Goal: Information Seeking & Learning: Learn about a topic

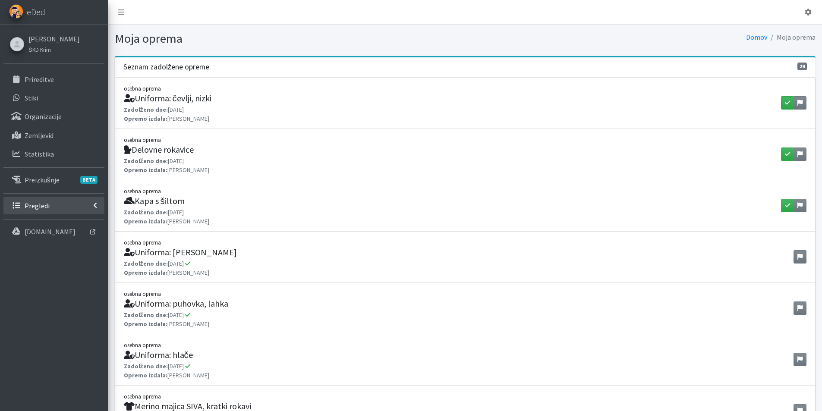
click at [49, 201] on link "Pregledi" at bounding box center [53, 205] width 101 height 17
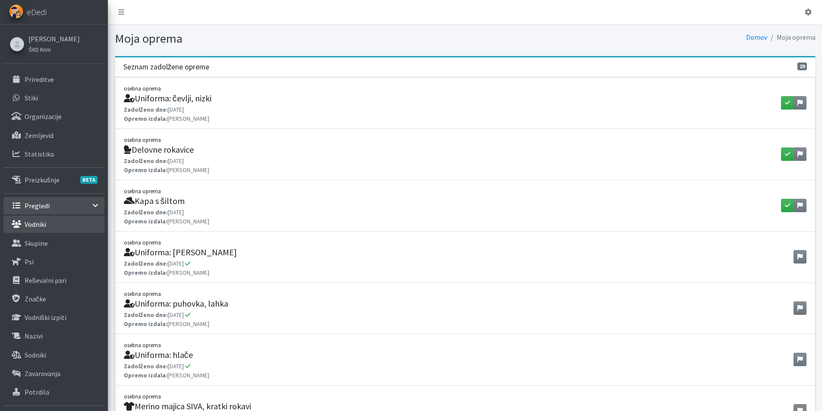
click at [41, 226] on p "Vodniki" at bounding box center [36, 224] width 22 height 9
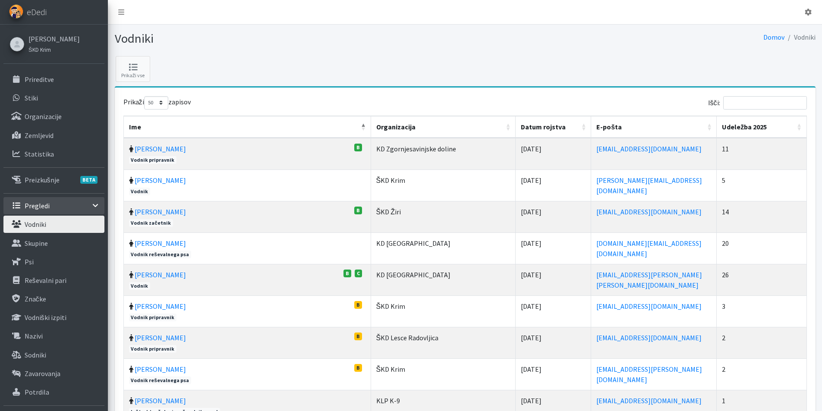
select select "50"
click at [767, 99] on input "Išči:" at bounding box center [766, 102] width 84 height 13
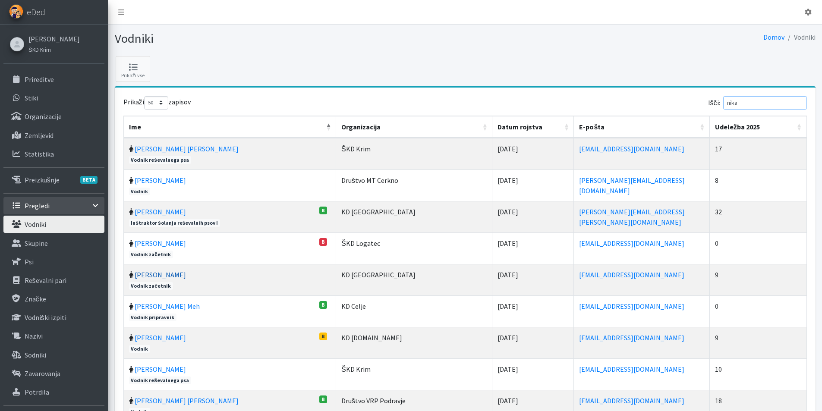
type input "nika"
click at [159, 275] on link "Nika Ferk" at bounding box center [160, 275] width 51 height 9
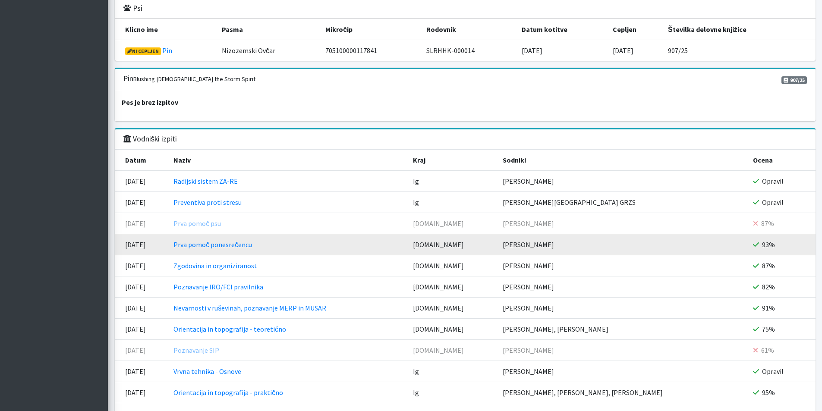
scroll to position [914, 0]
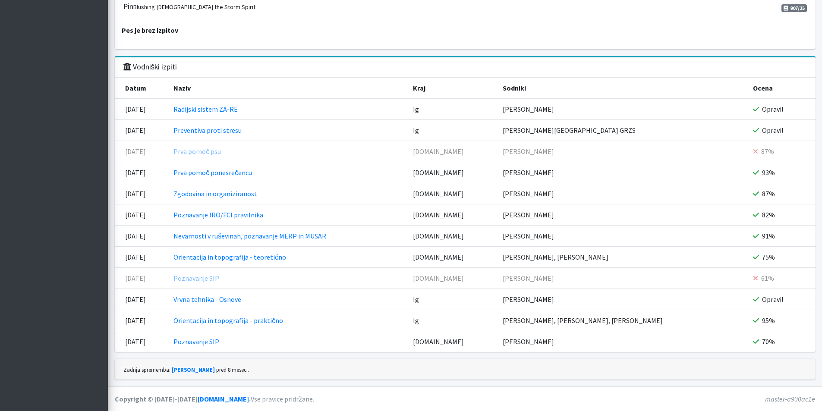
click at [412, 49] on div "Pes je brez izpitov" at bounding box center [465, 33] width 701 height 31
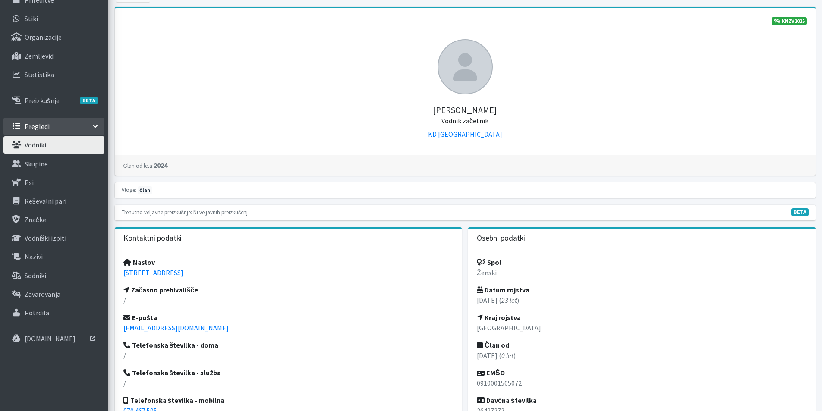
scroll to position [94, 0]
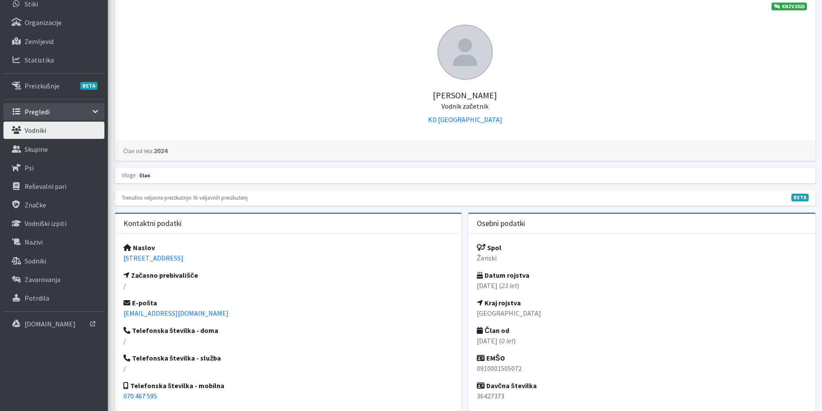
click at [63, 131] on link "Vodniki" at bounding box center [53, 130] width 101 height 17
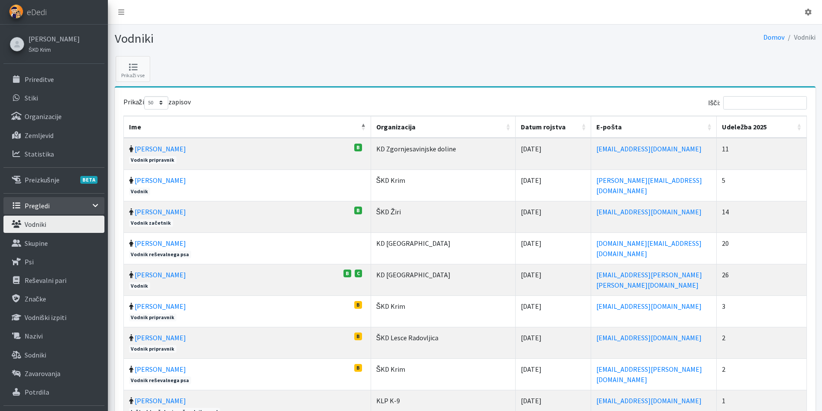
select select "50"
click at [749, 98] on input "Išči:" at bounding box center [766, 102] width 84 height 13
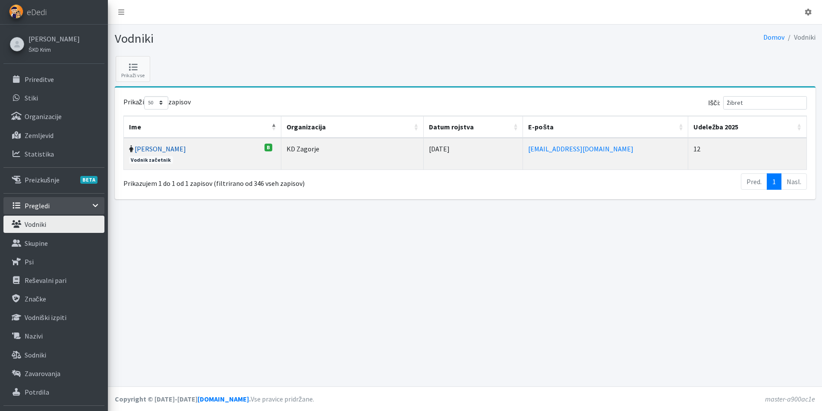
click at [141, 151] on link "Klara Žibret" at bounding box center [160, 149] width 51 height 9
click at [772, 106] on input "žibret" at bounding box center [766, 102] width 84 height 13
drag, startPoint x: 763, startPoint y: 106, endPoint x: 714, endPoint y: 104, distance: 48.8
click at [714, 104] on div "Išči: žibret" at bounding box center [637, 104] width 339 height 17
type input "avdi"
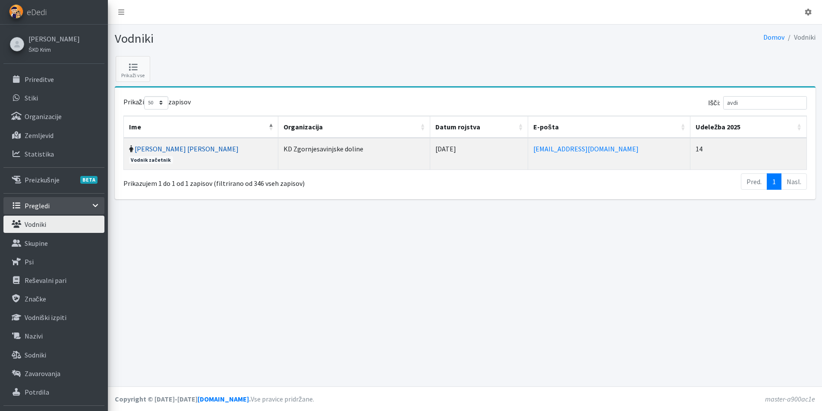
click at [171, 151] on link "[PERSON_NAME]" at bounding box center [187, 149] width 104 height 9
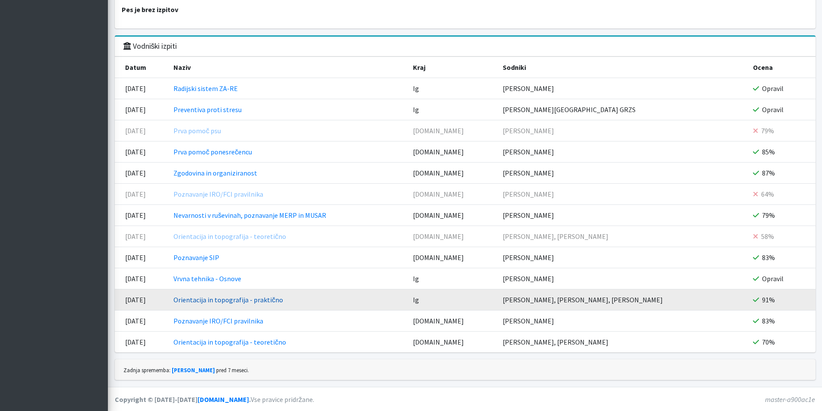
scroll to position [1045, 0]
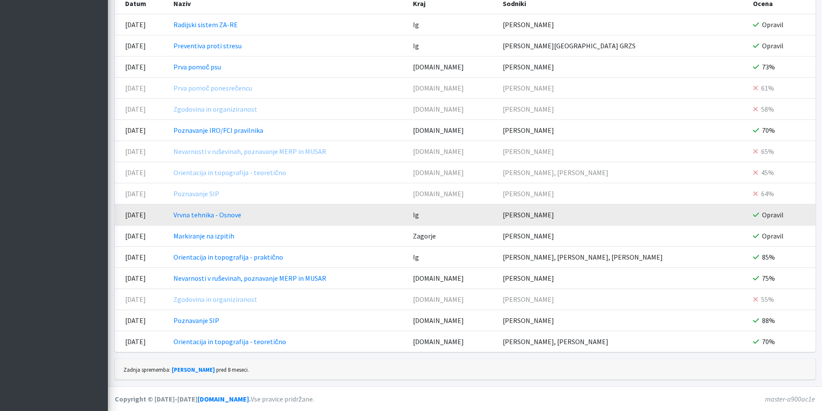
scroll to position [1066, 0]
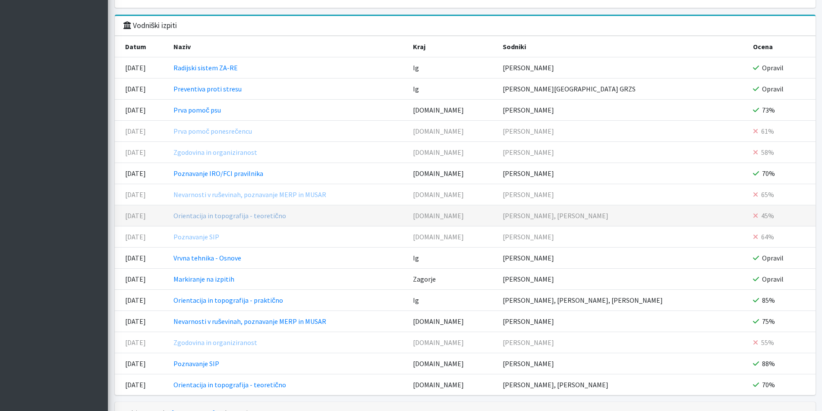
click at [282, 217] on link "Orientacija in topografija - teoretično" at bounding box center [230, 216] width 113 height 9
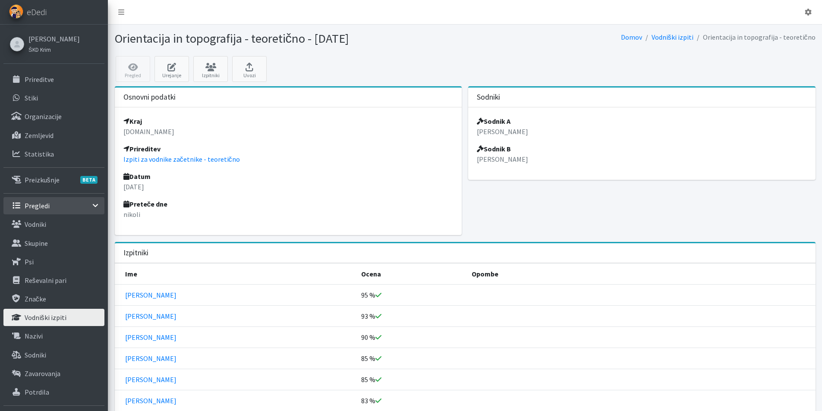
click at [50, 320] on p "Vodniški izpiti" at bounding box center [46, 317] width 42 height 9
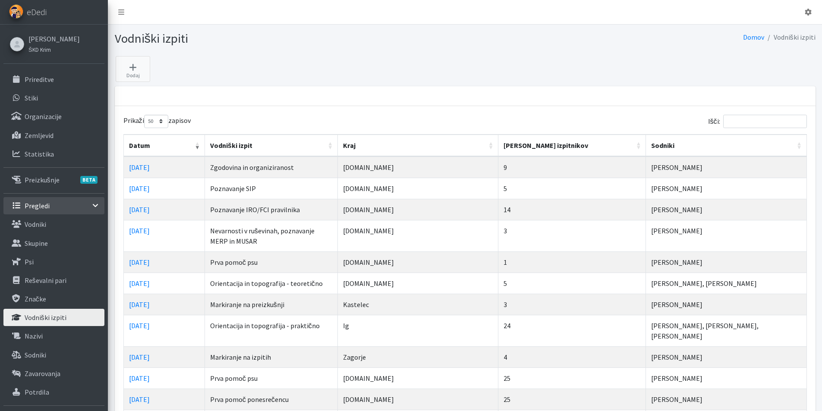
select select "50"
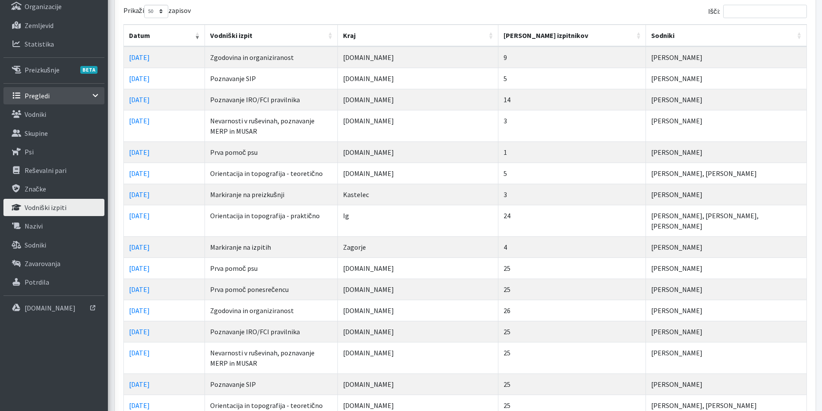
scroll to position [130, 0]
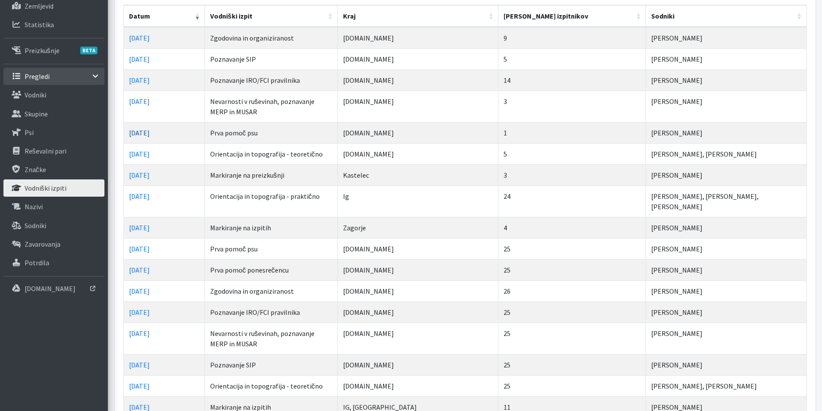
click at [144, 133] on link "15.04.2025" at bounding box center [139, 133] width 21 height 9
click at [144, 156] on link "15.04.2025" at bounding box center [139, 154] width 21 height 9
click at [150, 266] on link "[DATE]" at bounding box center [139, 270] width 21 height 9
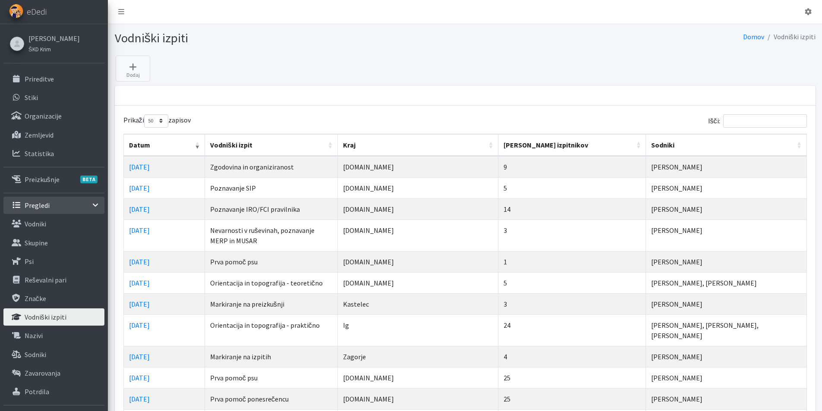
scroll to position [0, 0]
click at [756, 120] on input "Išči:" at bounding box center [766, 121] width 84 height 13
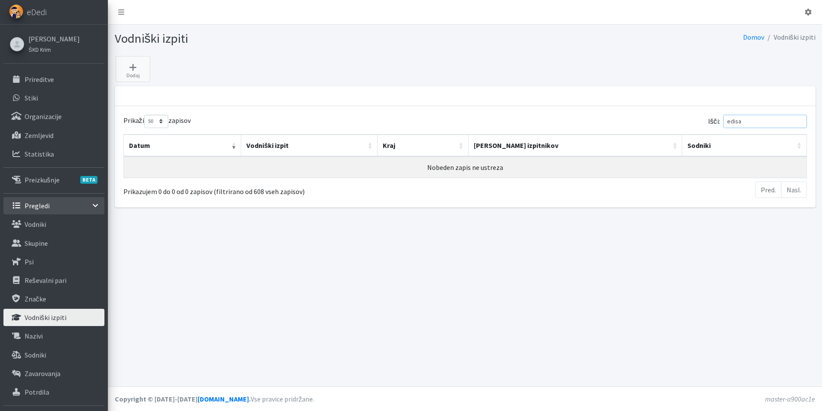
drag, startPoint x: 752, startPoint y: 121, endPoint x: 726, endPoint y: 120, distance: 25.5
click at [726, 120] on label "Išči: edisa" at bounding box center [757, 121] width 99 height 13
type input "avdi"
click at [53, 225] on link "Vodniki" at bounding box center [53, 224] width 101 height 17
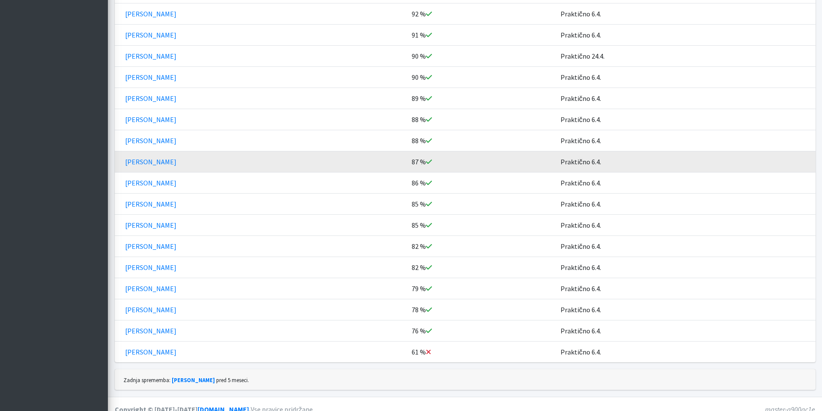
scroll to position [461, 0]
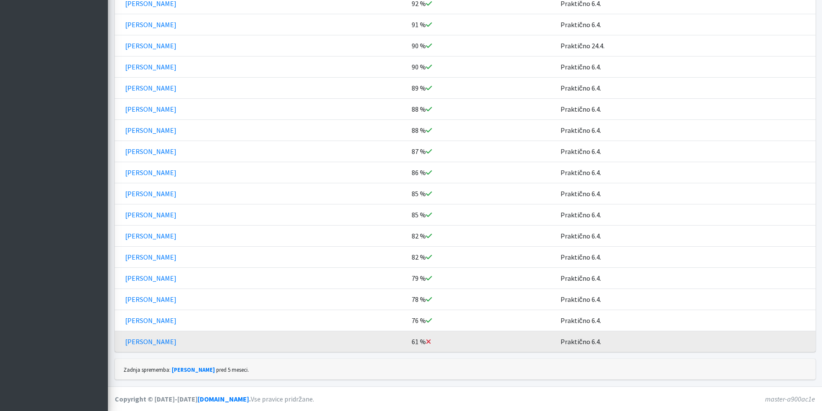
click at [620, 340] on td "Praktično 6.4." at bounding box center [686, 341] width 260 height 21
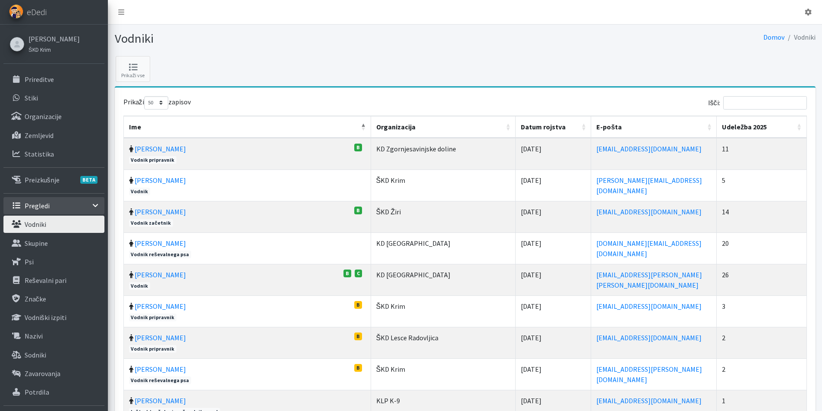
select select "50"
click at [753, 107] on input "Išči:" at bounding box center [766, 102] width 84 height 13
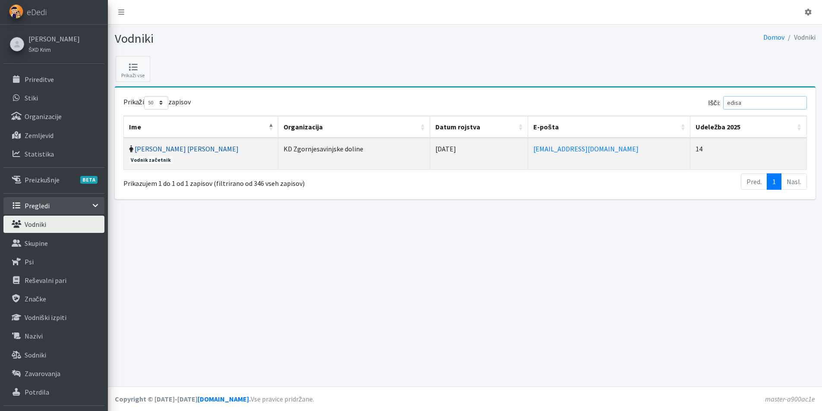
type input "edisa"
click at [173, 151] on link "Edisa Avdić Ðogić" at bounding box center [187, 149] width 104 height 9
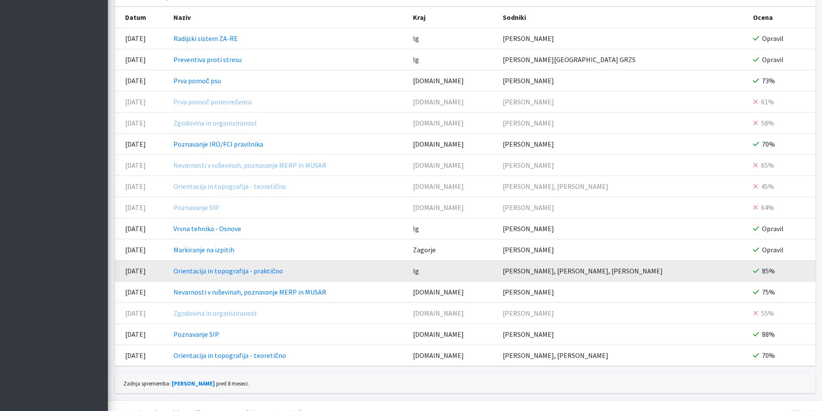
scroll to position [1109, 0]
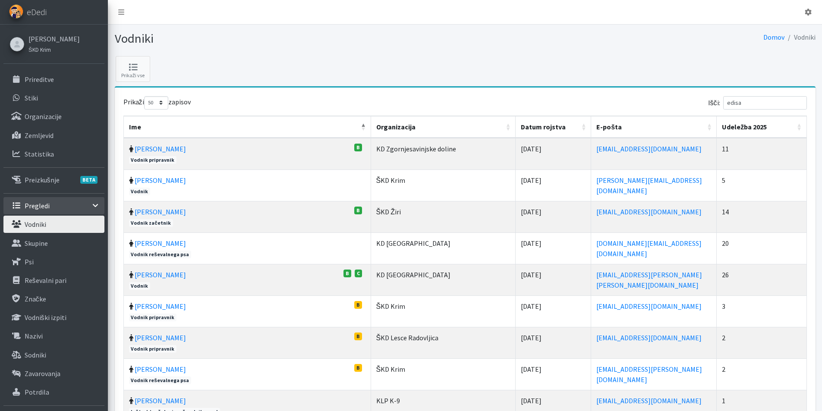
select select "50"
click at [776, 105] on input "edisa" at bounding box center [766, 102] width 84 height 13
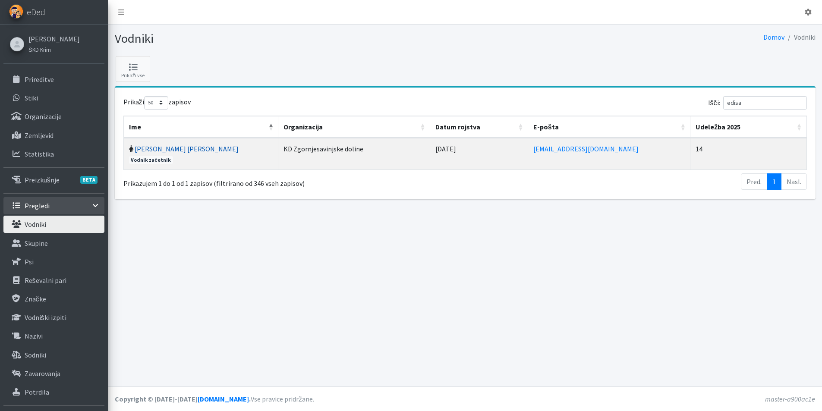
click at [169, 151] on link "Edisa Avdić Ðogić" at bounding box center [187, 149] width 104 height 9
click at [60, 320] on p "Vodniški izpiti" at bounding box center [46, 317] width 42 height 9
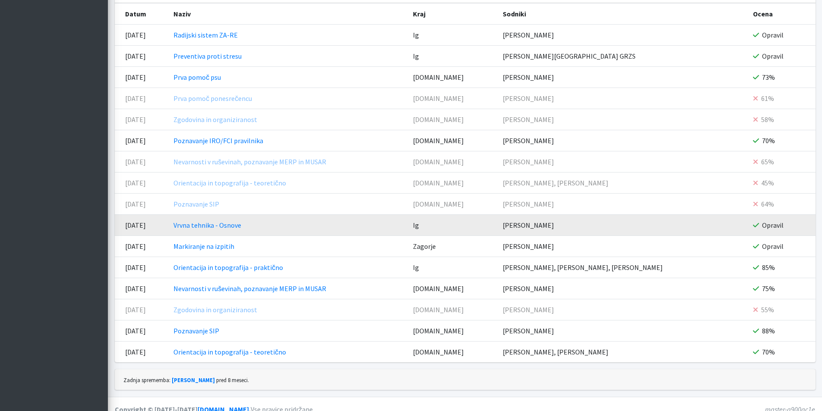
scroll to position [1109, 0]
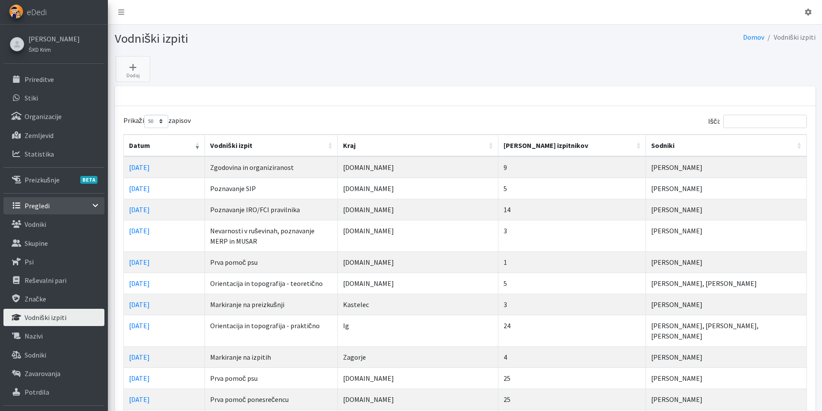
select select "50"
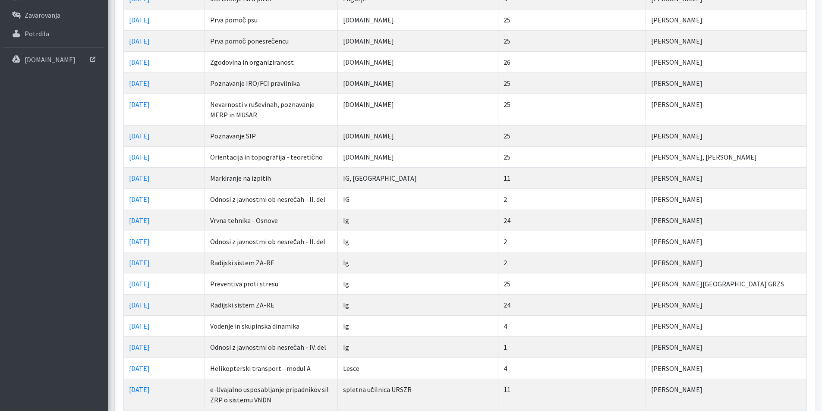
scroll to position [345, 0]
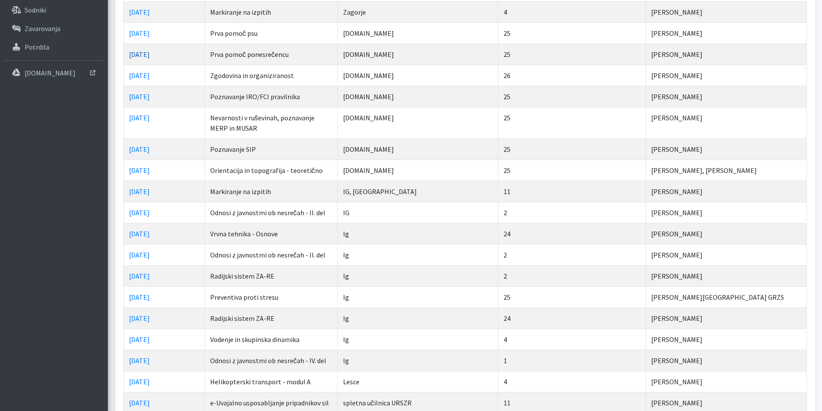
click at [142, 50] on link "[DATE]" at bounding box center [139, 54] width 21 height 9
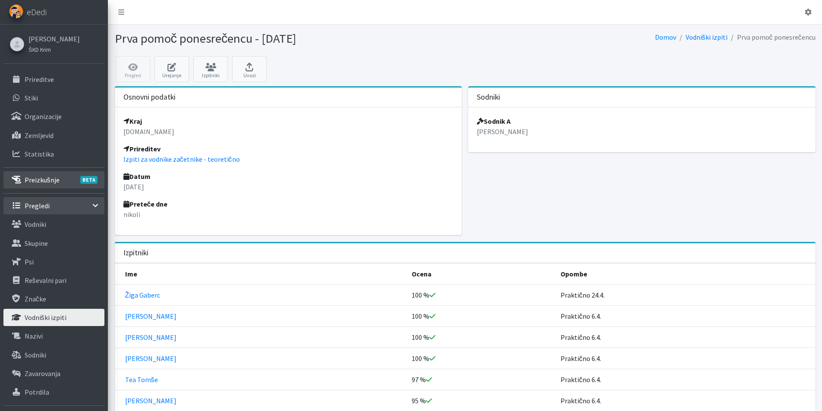
click at [36, 184] on p "Preizkušnje BETA" at bounding box center [42, 180] width 35 height 9
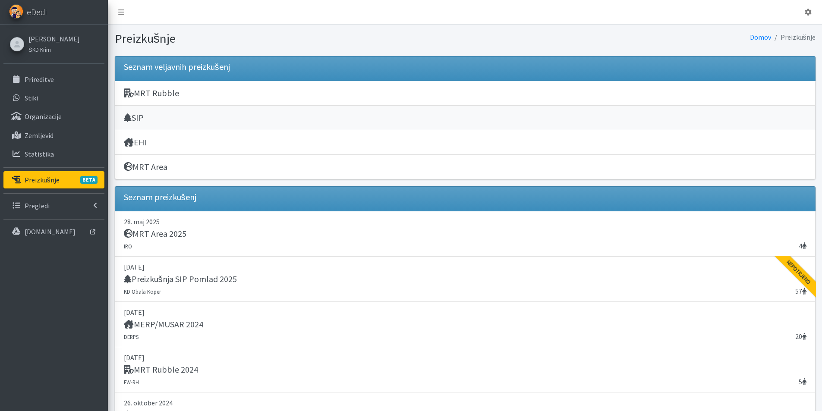
click at [144, 119] on h5 "SIP" at bounding box center [134, 118] width 20 height 10
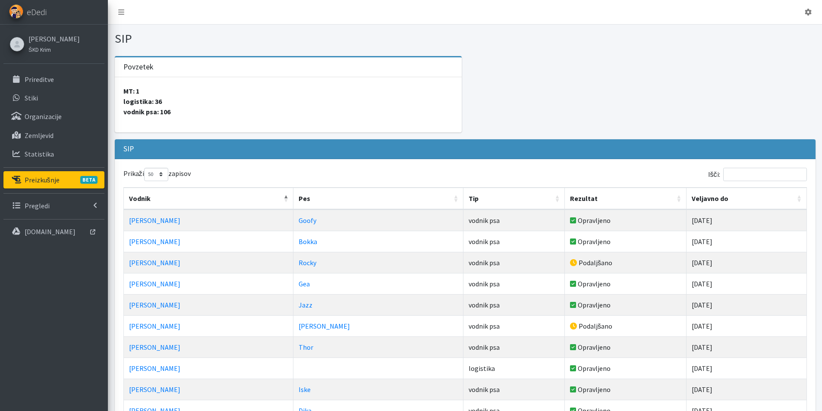
select select "50"
